Goal: Find specific page/section: Find specific page/section

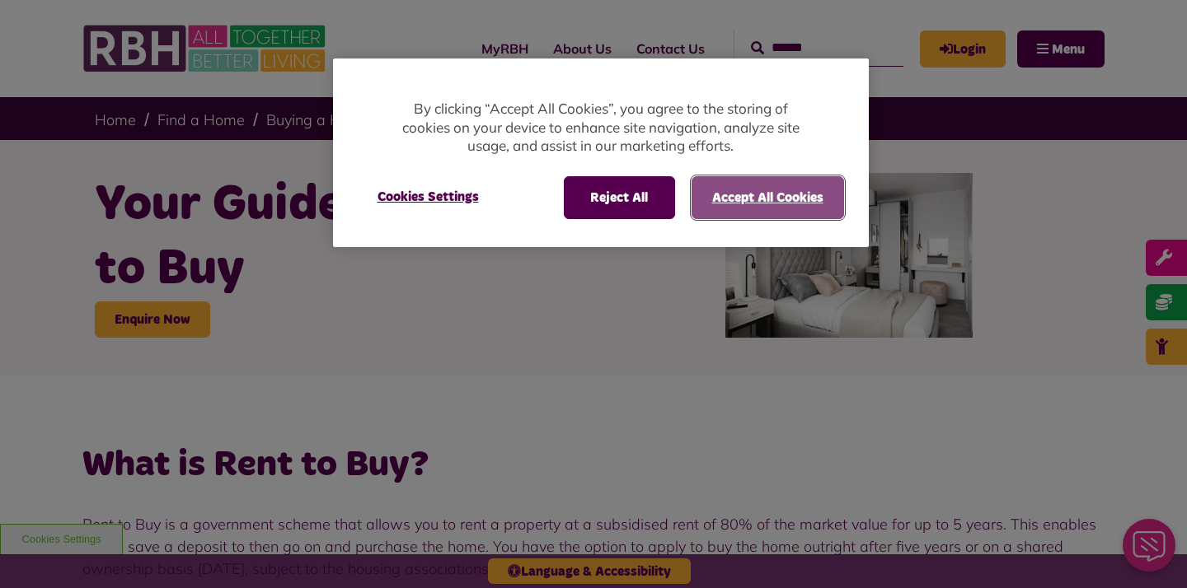
click at [761, 204] on button "Accept All Cookies" at bounding box center [767, 197] width 152 height 43
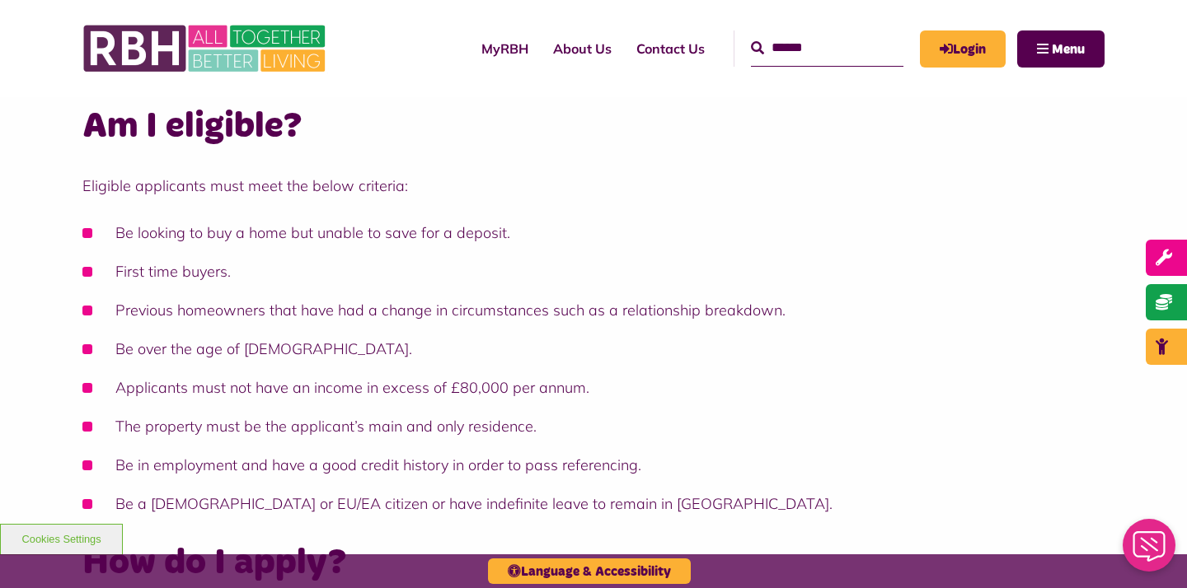
scroll to position [870, 0]
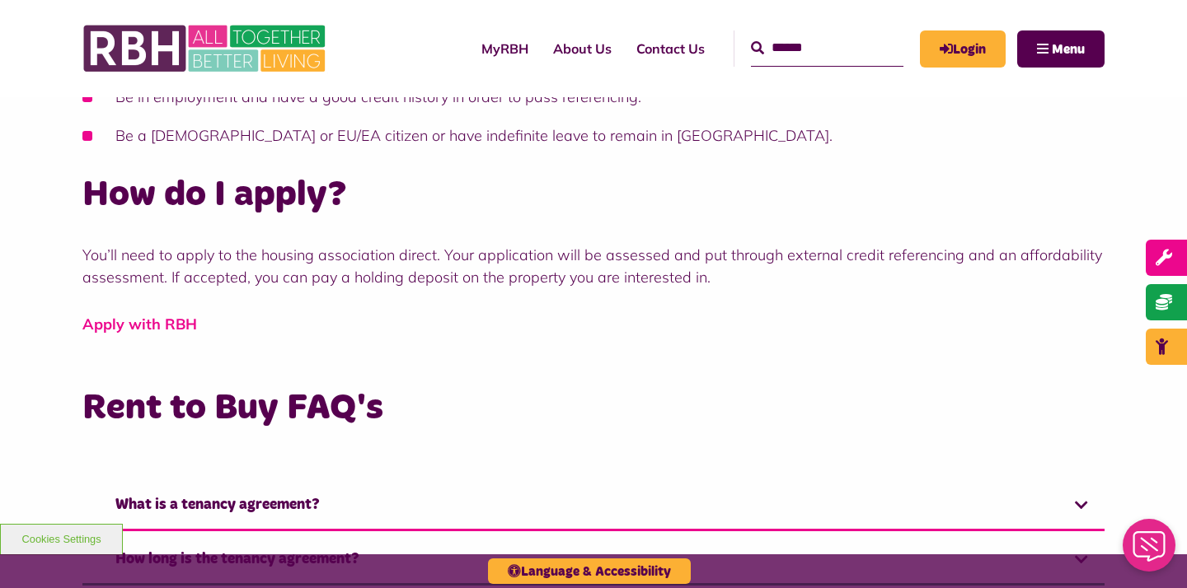
click at [160, 323] on link "Apply with RBH" at bounding box center [139, 324] width 115 height 19
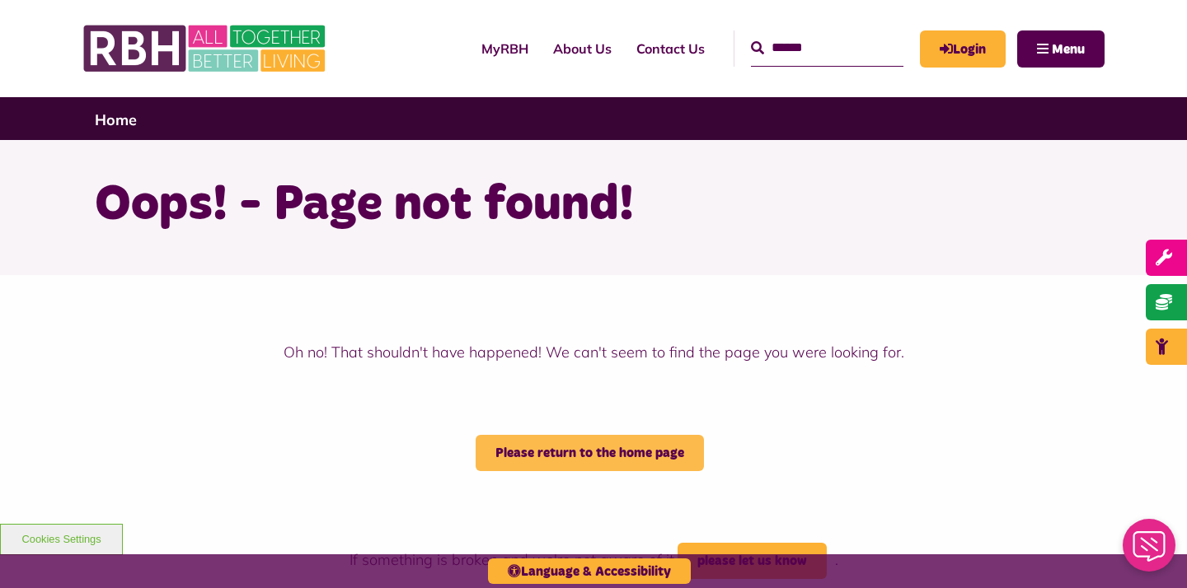
click at [609, 452] on link "Please return to the home page" at bounding box center [590, 453] width 228 height 36
